Goal: Information Seeking & Learning: Get advice/opinions

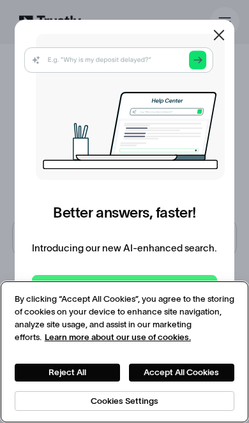
click at [85, 363] on button "Reject All" at bounding box center [67, 372] width 105 height 18
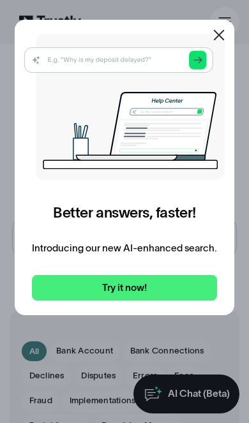
click at [216, 33] on icon at bounding box center [219, 34] width 11 height 11
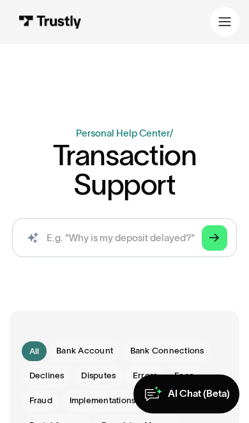
click at [222, 28] on div at bounding box center [224, 21] width 13 height 13
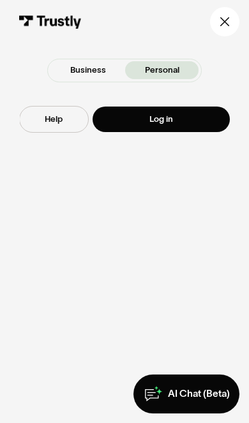
click at [181, 113] on link "Log in" at bounding box center [160, 118] width 136 height 25
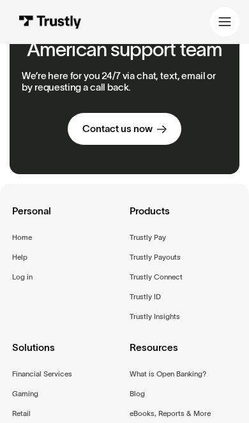
scroll to position [583, 0]
click at [153, 235] on div "Trustly Pay" at bounding box center [147, 237] width 36 height 13
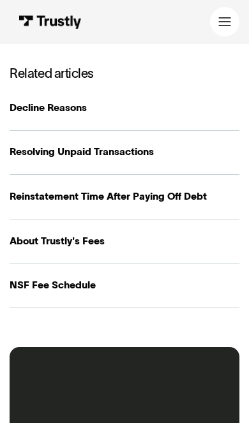
scroll to position [1365, 0]
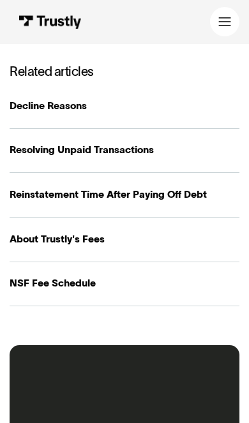
click at [83, 276] on div "NSF Fee Schedule" at bounding box center [124, 283] width 229 height 15
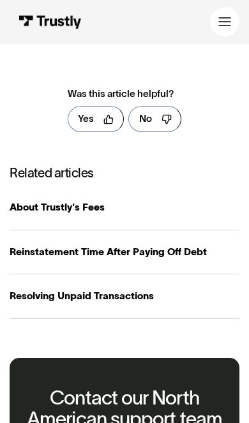
scroll to position [549, 0]
click at [21, 201] on div "About Trustly's Fees" at bounding box center [124, 207] width 229 height 15
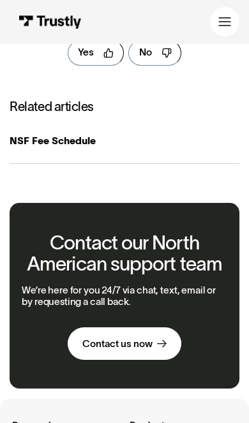
scroll to position [467, 0]
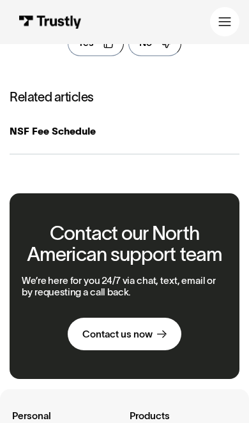
click at [89, 134] on link "NSF Fee Schedule" at bounding box center [124, 132] width 229 height 45
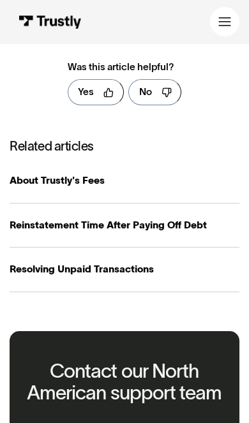
scroll to position [576, 0]
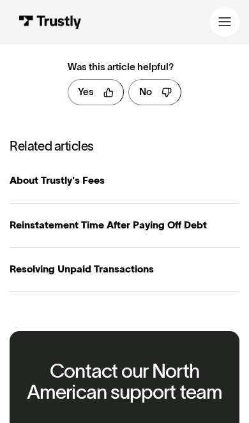
click at [129, 262] on div "Resolving Unpaid Transactions" at bounding box center [124, 269] width 229 height 15
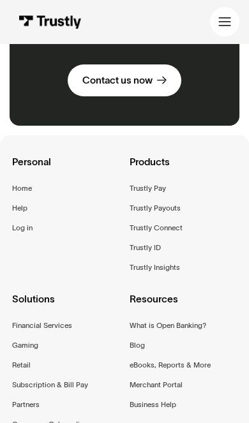
scroll to position [946, 0]
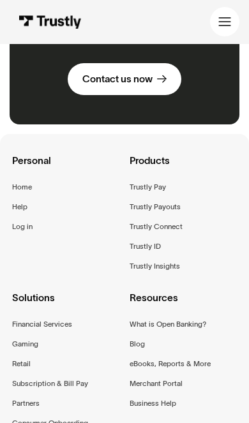
click at [70, 318] on div "Financial Services" at bounding box center [42, 324] width 60 height 13
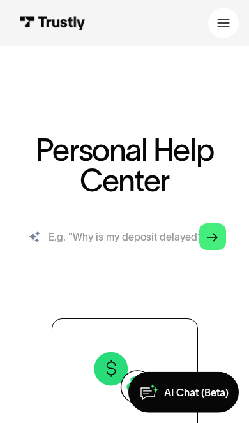
click at [154, 241] on input "search" at bounding box center [124, 236] width 223 height 41
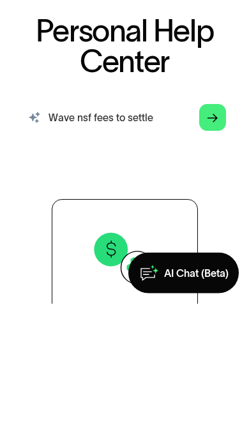
type input "Wave nsf fees to settle"
click at [214, 231] on div "Arrow Right" at bounding box center [212, 236] width 10 height 10
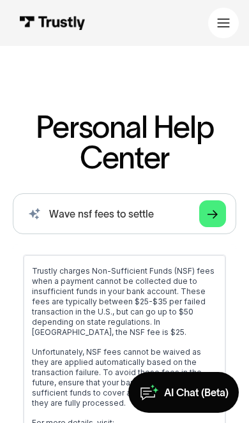
scroll to position [0, 0]
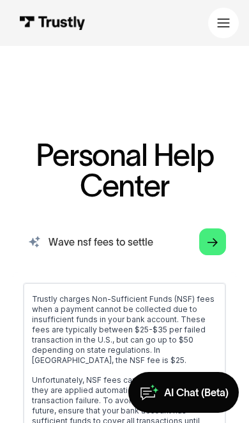
click at [152, 231] on input "Wave nsf fees to settle" at bounding box center [124, 241] width 223 height 41
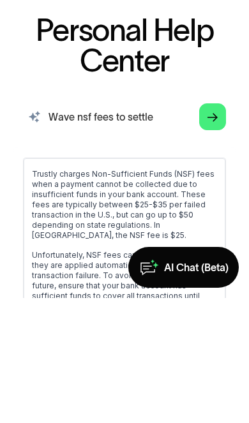
click at [134, 221] on input "Wave nsf fees to settle" at bounding box center [124, 241] width 223 height 41
click at [130, 221] on input "Wave nsf fees to settle" at bounding box center [124, 241] width 223 height 41
click at [126, 221] on input "Wave nsf fees to settle" at bounding box center [124, 241] width 223 height 41
click at [206, 228] on link "Arrow Right" at bounding box center [212, 241] width 27 height 27
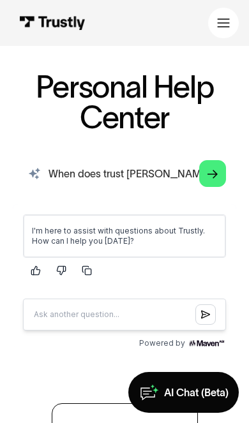
click at [136, 175] on input "When does trust Lee start offering discounts?" at bounding box center [124, 173] width 223 height 41
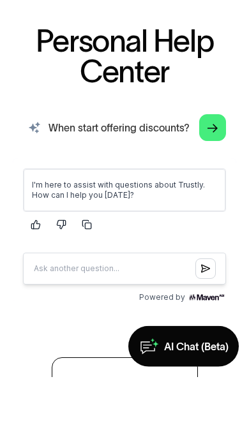
type input "When start offering discounts?"
click at [211, 169] on icon "Arrow Right" at bounding box center [212, 174] width 10 height 11
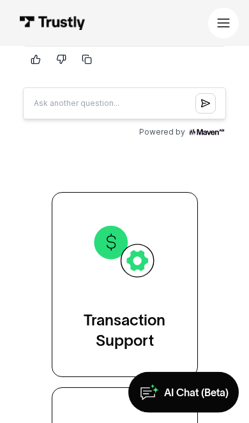
scroll to position [280, 0]
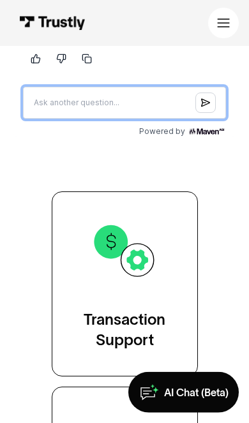
click at [138, 101] on input "Question box" at bounding box center [124, 103] width 203 height 32
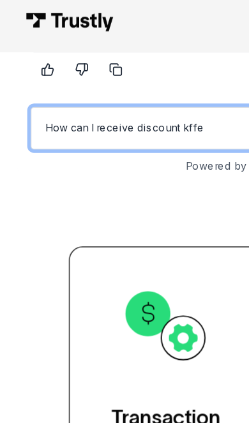
type input "How can I receive discount kffer"
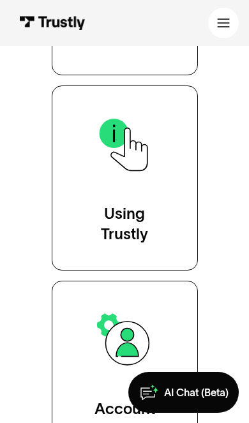
scroll to position [788, 0]
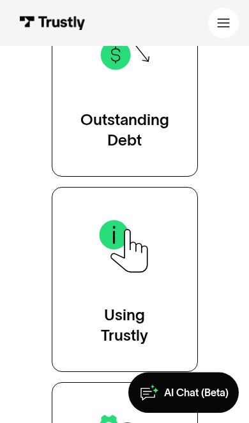
click at [145, 126] on div "Outstanding Debt" at bounding box center [124, 130] width 89 height 41
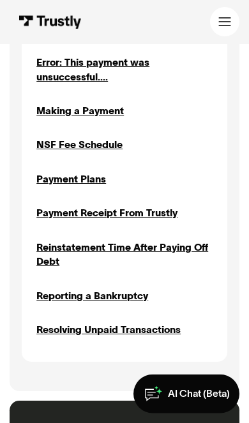
scroll to position [624, 0]
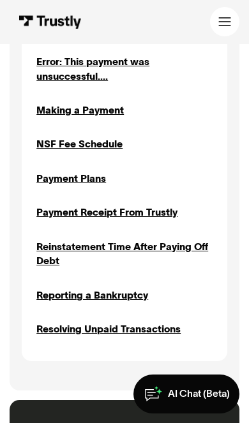
click at [91, 171] on div "Payment Plans" at bounding box center [70, 178] width 69 height 15
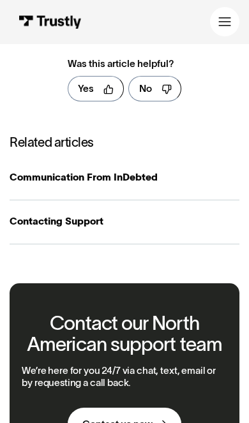
scroll to position [517, 0]
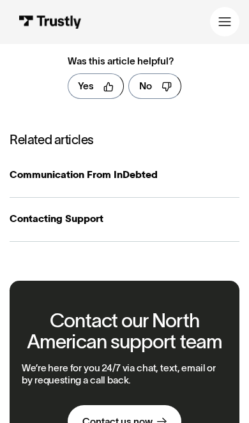
click at [168, 171] on div "Communication From InDebted" at bounding box center [124, 175] width 229 height 15
